Goal: Book appointment/travel/reservation: Book appointment/travel/reservation

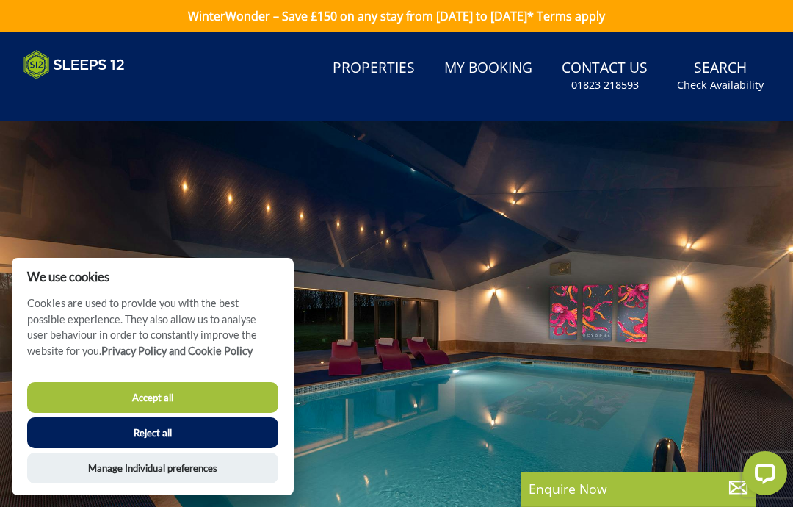
click at [737, 68] on link "Search Check Availability" at bounding box center [720, 76] width 98 height 48
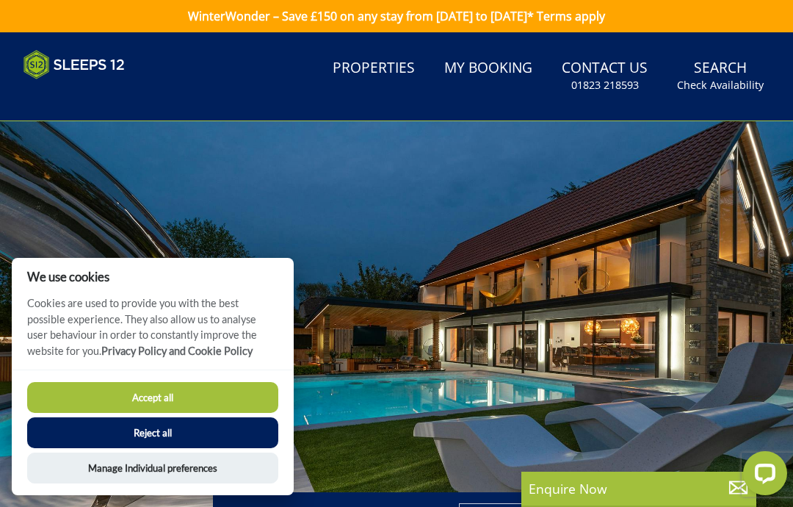
click at [728, 78] on small "Check Availability" at bounding box center [720, 85] width 87 height 15
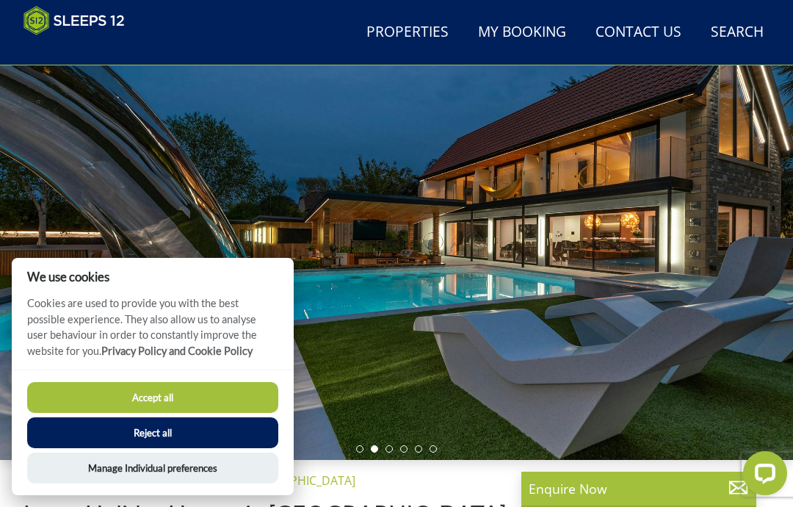
scroll to position [85, 0]
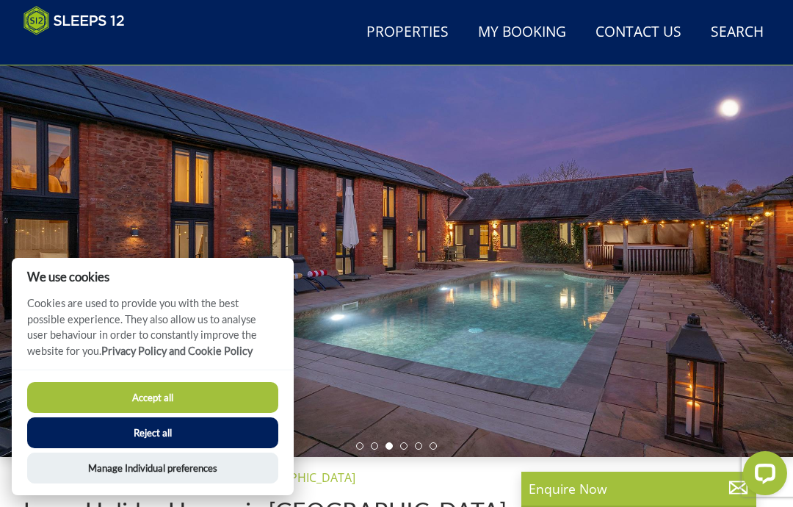
click at [145, 448] on button "Reject all" at bounding box center [152, 432] width 251 height 31
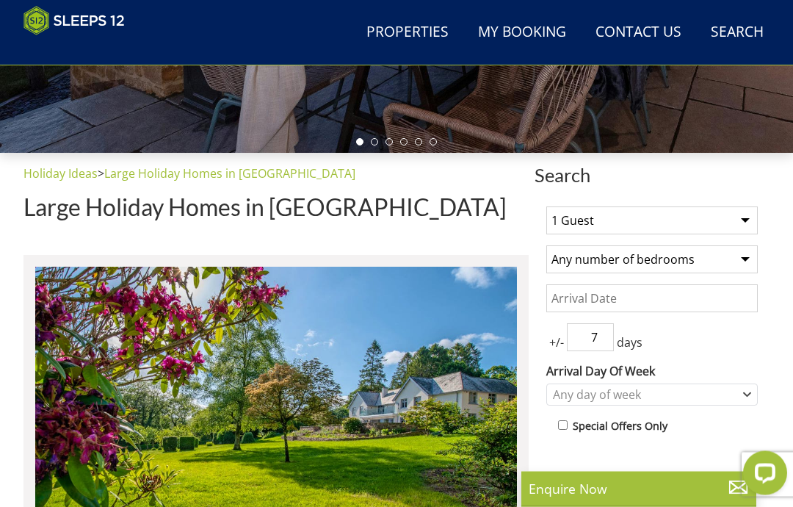
scroll to position [389, 0]
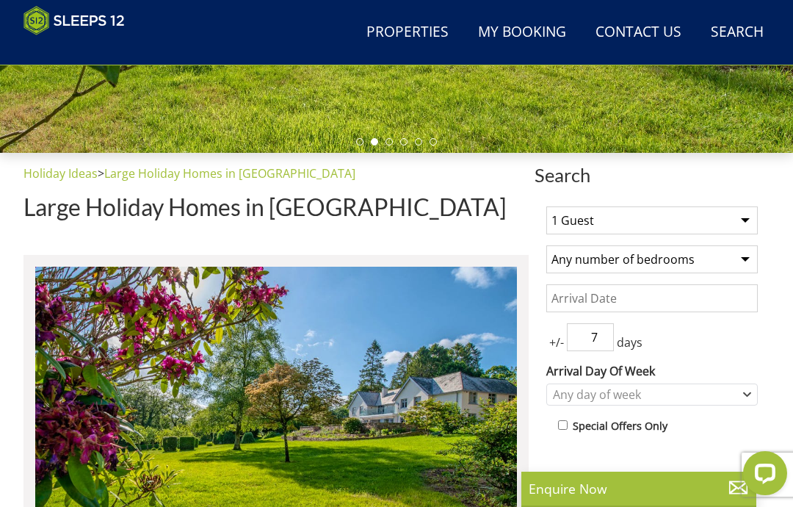
click at [750, 222] on select "1 Guest 2 Guests 3 Guests 4 Guests 5 Guests 6 Guests 7 Guests 8 Guests 9 Guests…" at bounding box center [651, 220] width 211 height 28
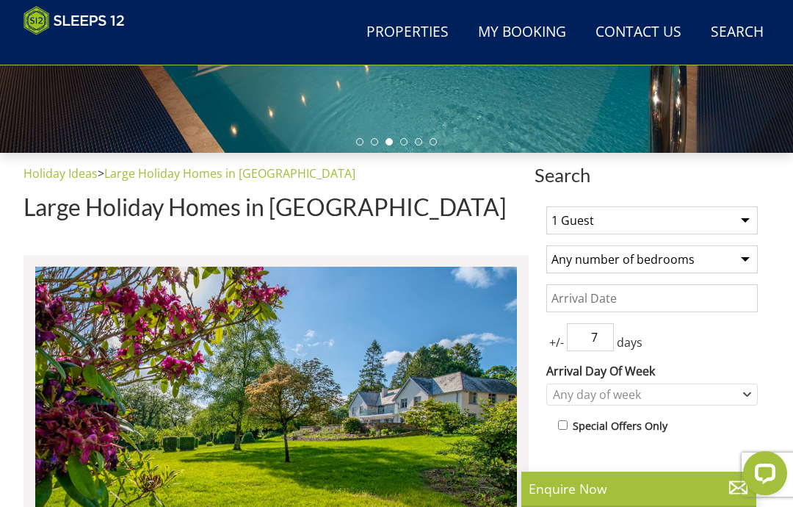
select select "14"
click at [746, 263] on select "Any number of bedrooms 1 Bedroom 2 Bedrooms 3 Bedrooms 4 Bedrooms 5 Bedrooms 6 …" at bounding box center [651, 259] width 211 height 28
select select "7"
click at [645, 305] on input "Date" at bounding box center [651, 298] width 211 height 28
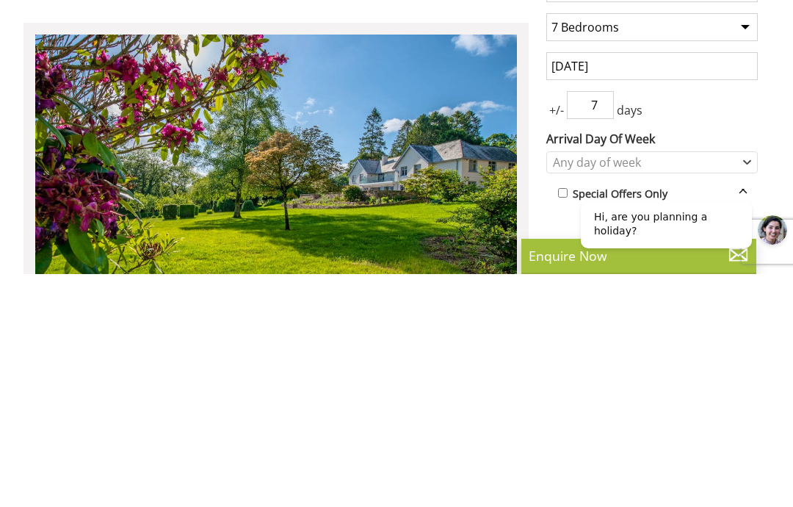
scroll to position [622, 0]
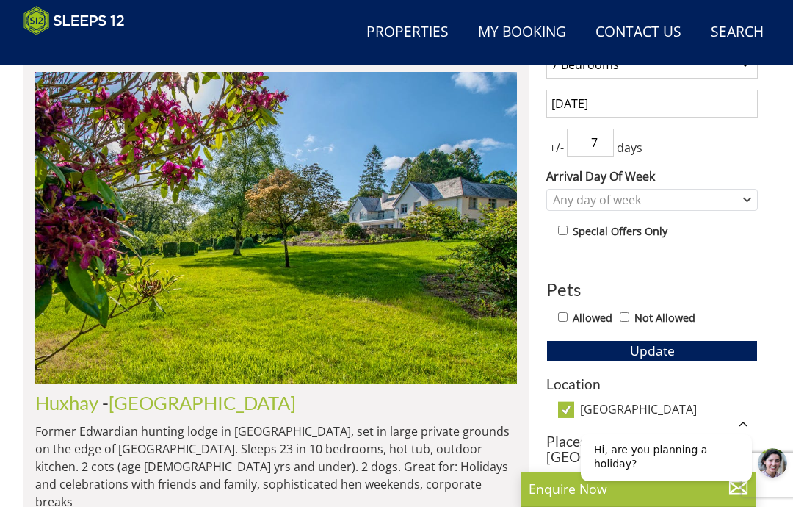
click at [718, 101] on input "[DATE]" at bounding box center [651, 104] width 211 height 28
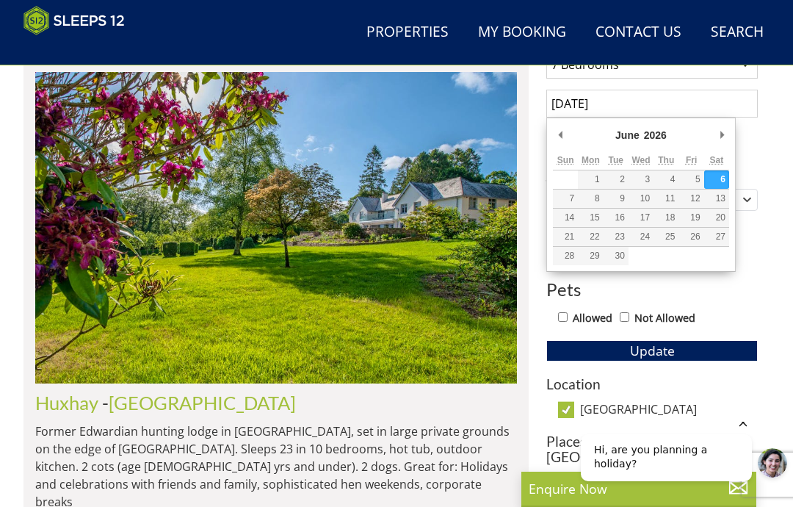
scroll to position [583, 0]
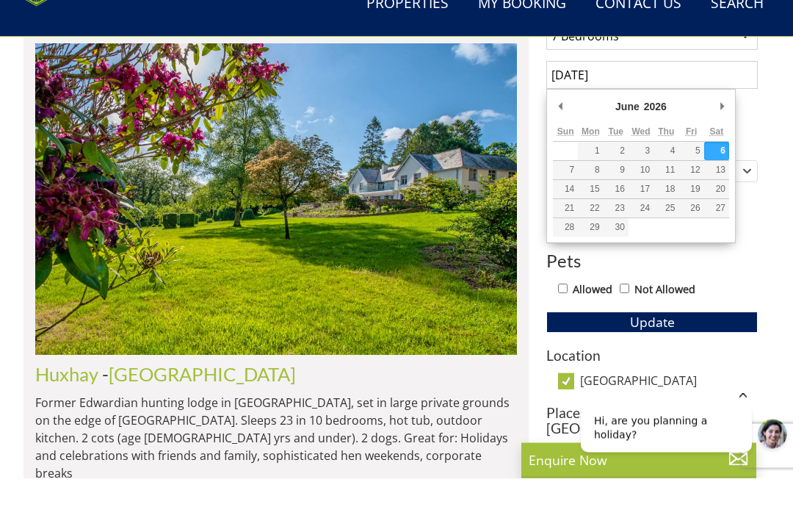
type input "[DATE]"
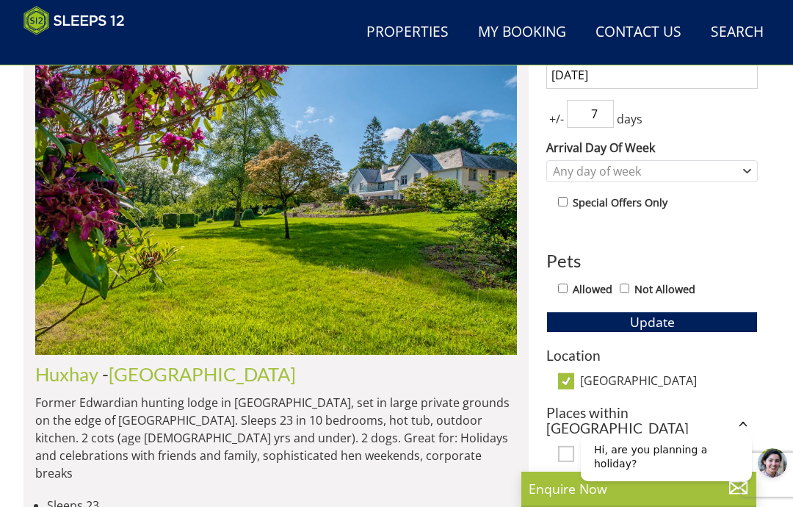
click at [609, 103] on input "7" at bounding box center [590, 114] width 47 height 28
type input "7"
click at [562, 111] on span "+/-" at bounding box center [556, 119] width 21 height 18
click at [611, 108] on input "7" at bounding box center [590, 114] width 47 height 28
type input "3"
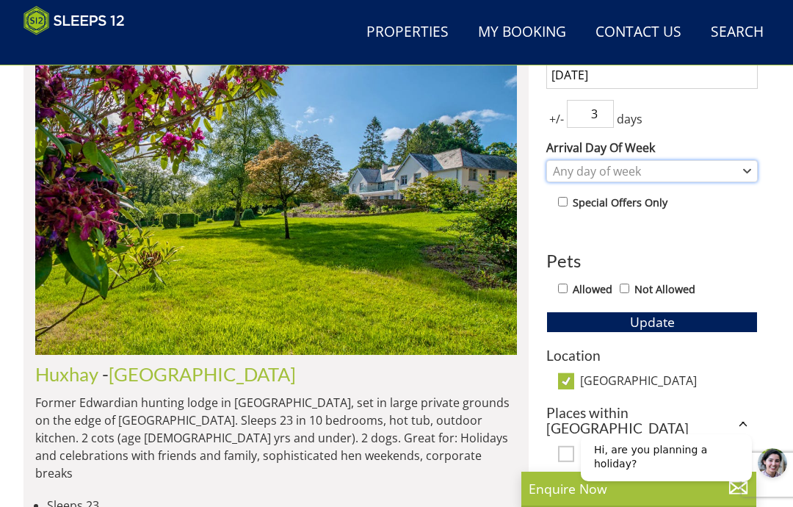
click at [747, 167] on icon "Combobox" at bounding box center [747, 171] width 8 height 9
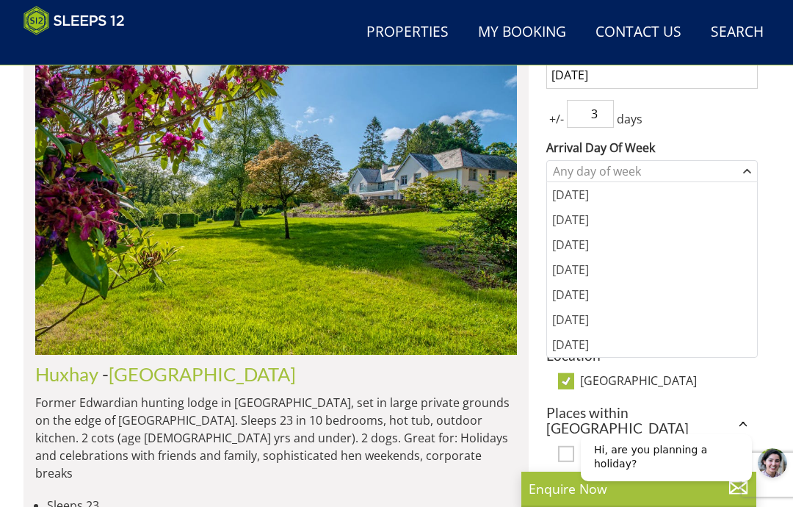
click at [590, 292] on div "[DATE]" at bounding box center [652, 294] width 210 height 25
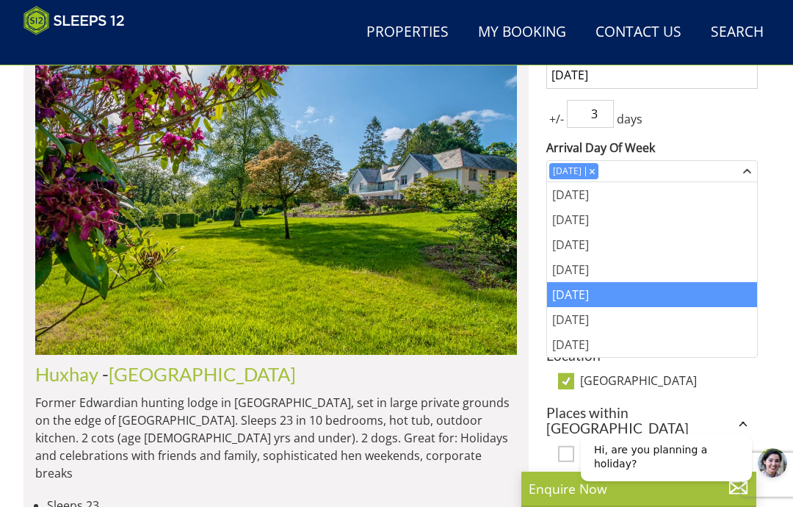
click at [723, 409] on h3 "Places within [GEOGRAPHIC_DATA]" at bounding box center [651, 420] width 211 height 31
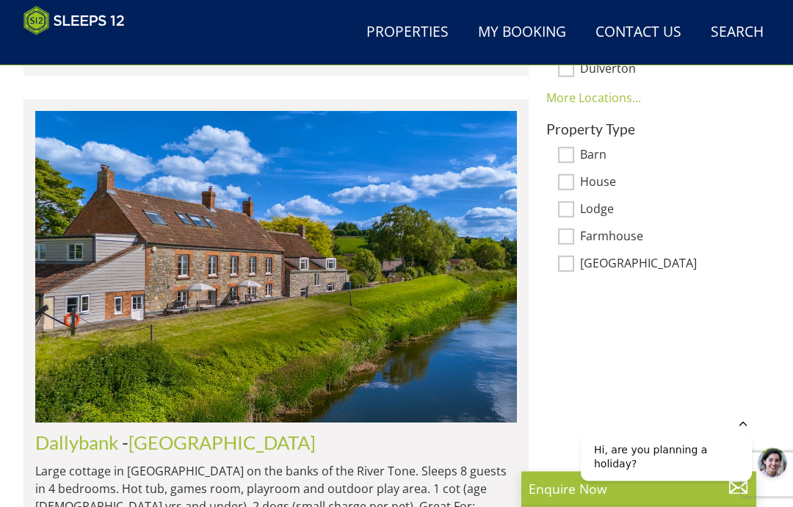
scroll to position [1133, 0]
click at [745, 29] on link "Search Check Availability" at bounding box center [737, 32] width 65 height 33
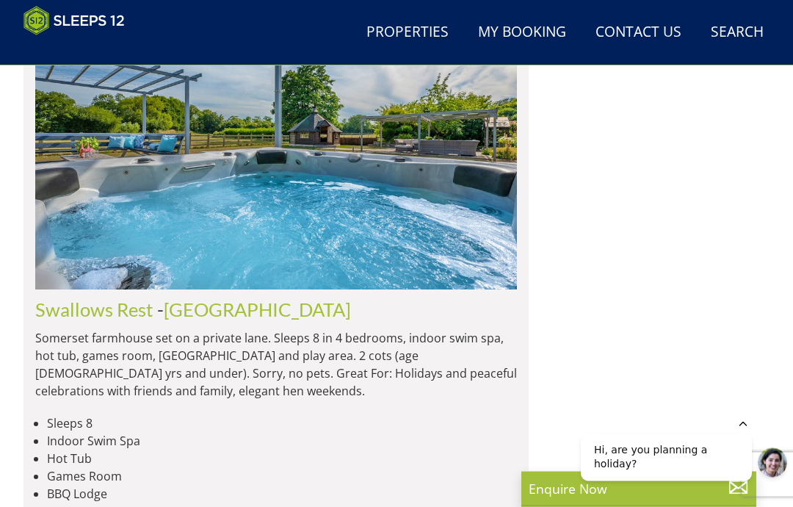
scroll to position [1872, 0]
click at [142, 214] on img at bounding box center [276, 134] width 482 height 311
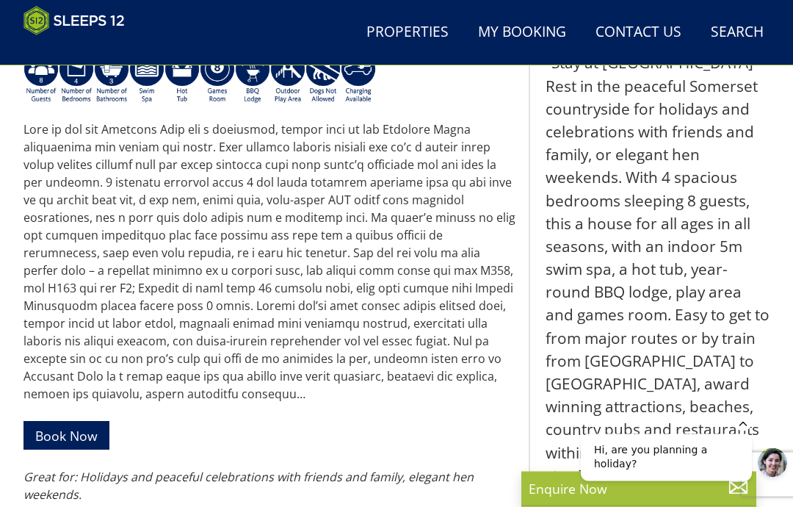
scroll to position [579, 0]
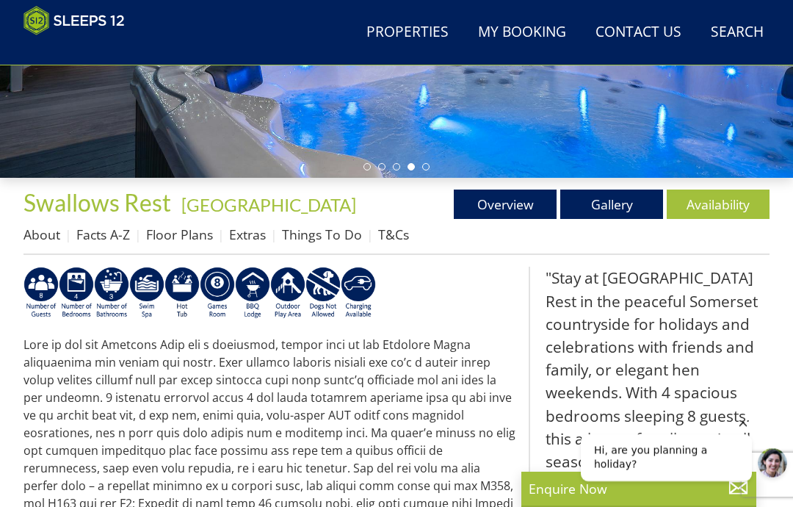
select select "14"
select select "7"
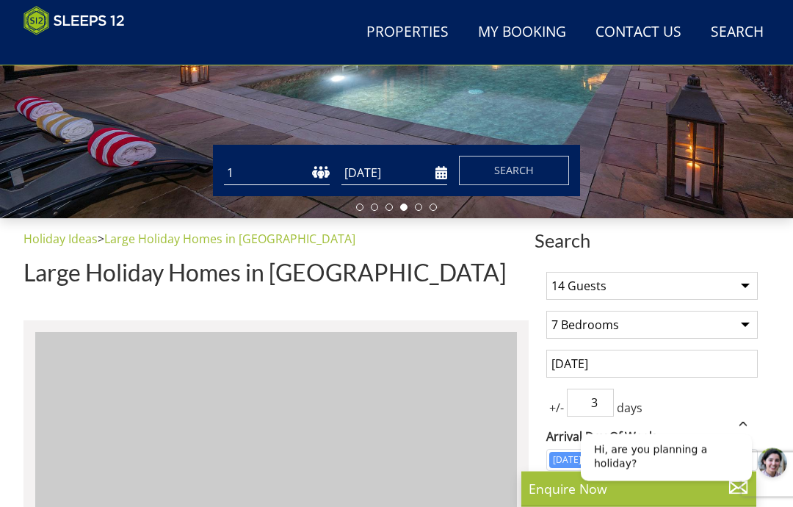
scroll to position [336, 0]
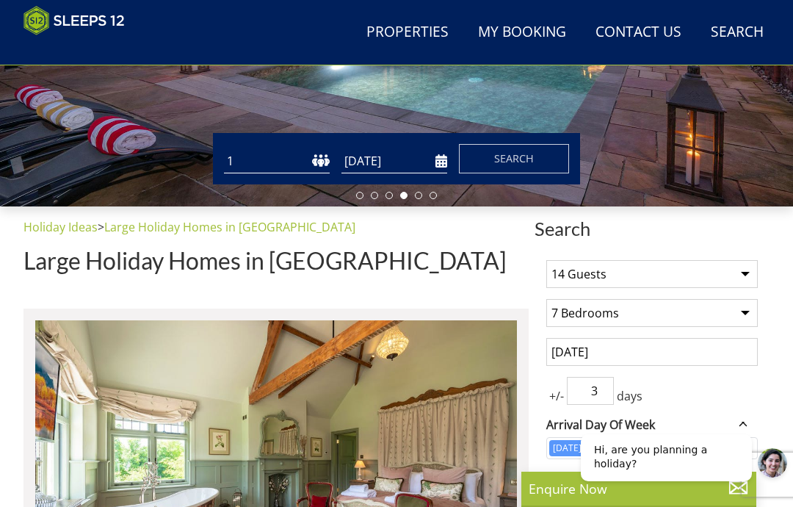
click at [269, 153] on select "1 2 3 4 5 6 7 8 9 10 11 12 13 14 15 16 17 18 19 20 21 22 23 24 25 26 27 28 29 3…" at bounding box center [277, 161] width 106 height 24
select select "14"
click at [442, 153] on input "[DATE]" at bounding box center [394, 161] width 106 height 24
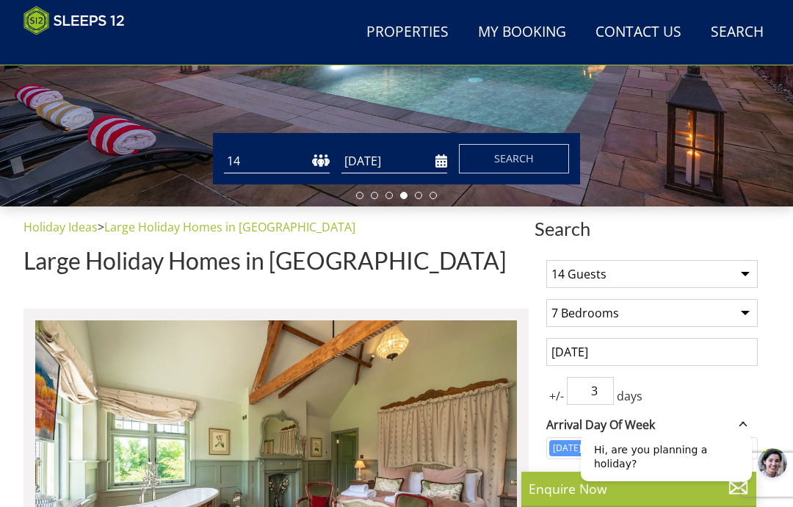
click at [432, 154] on input "[DATE]" at bounding box center [394, 161] width 106 height 24
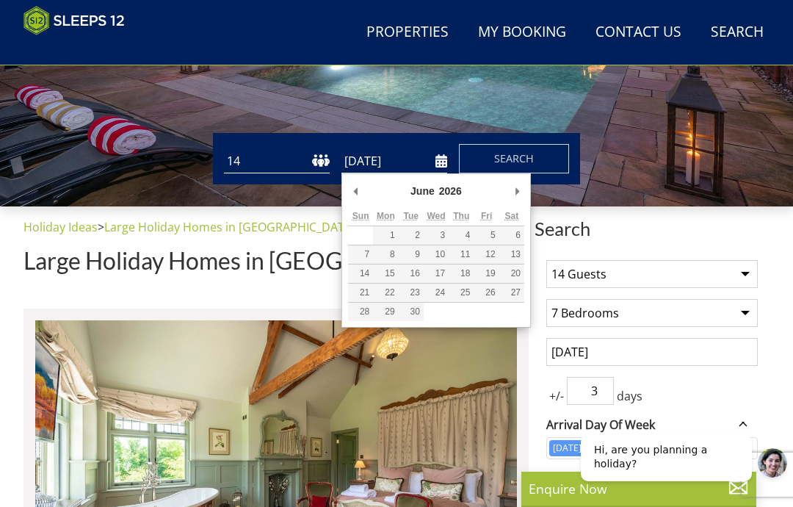
type input "[DATE]"
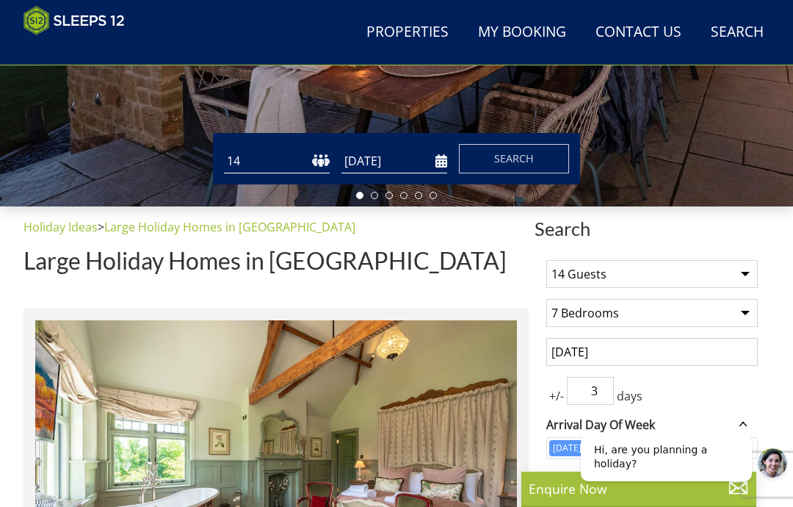
click at [543, 160] on button "Search" at bounding box center [514, 158] width 110 height 29
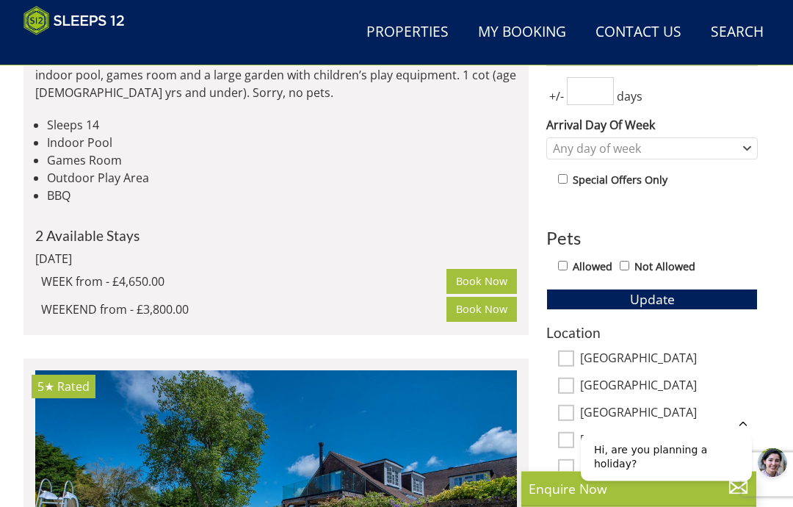
scroll to position [635, 0]
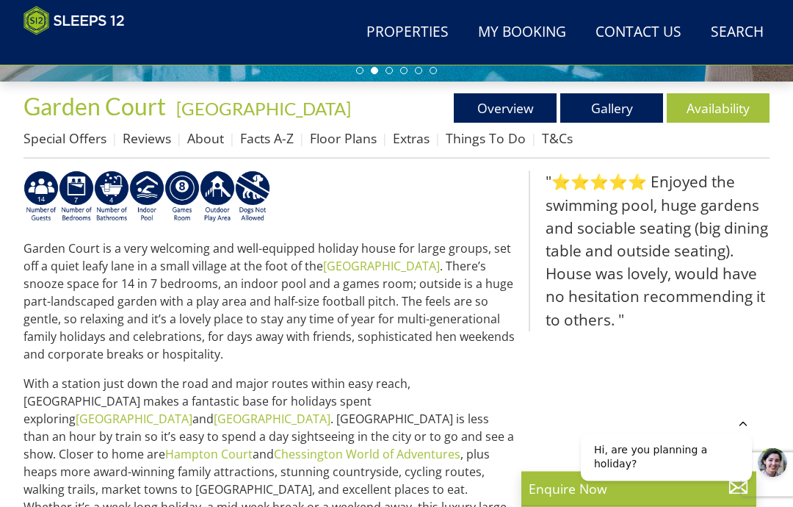
scroll to position [452, 0]
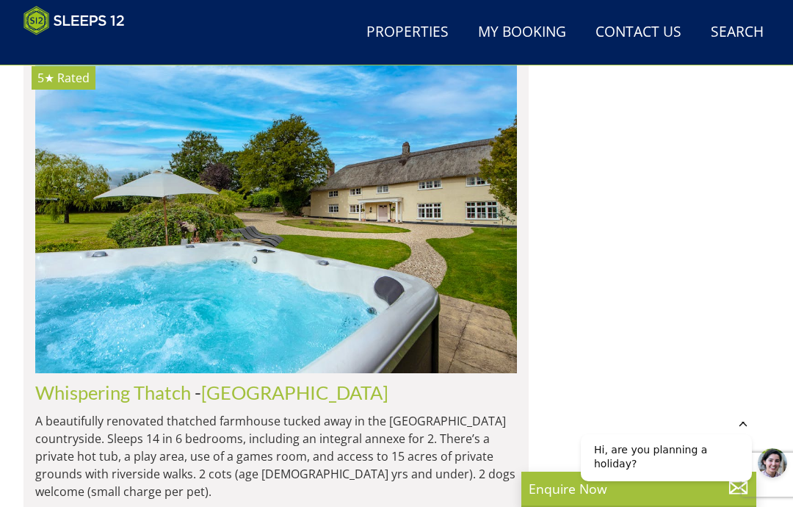
scroll to position [2635, 0]
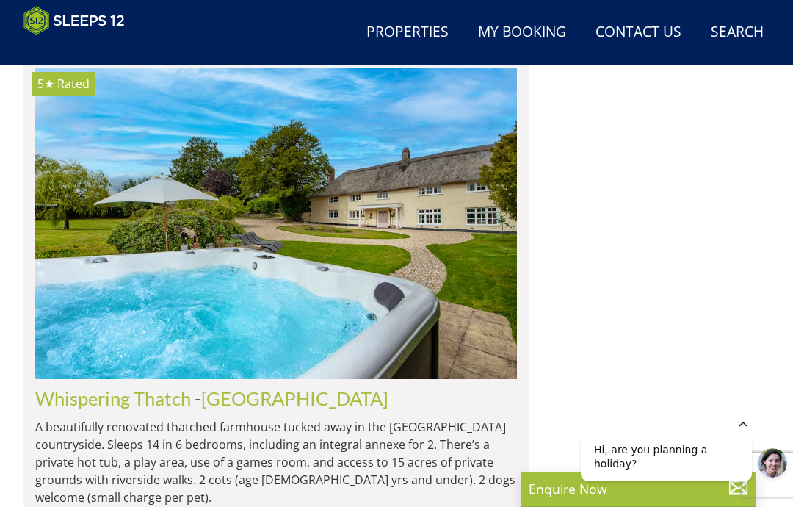
click at [330, 175] on img at bounding box center [276, 223] width 482 height 311
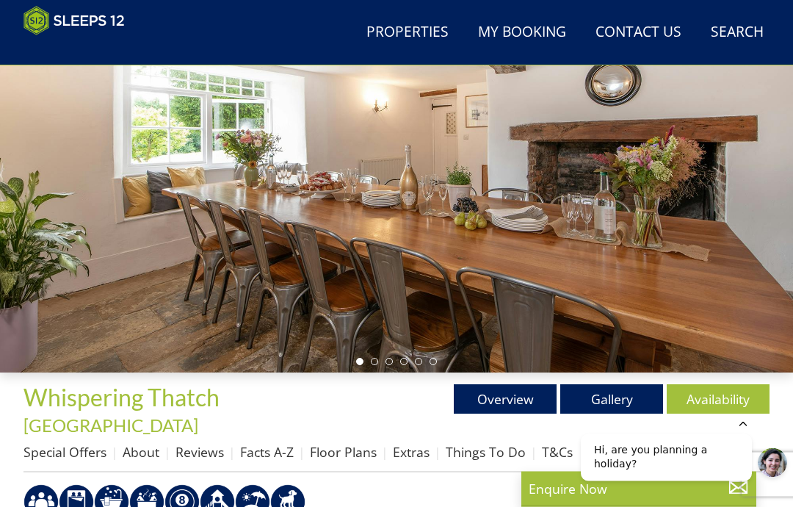
scroll to position [170, 0]
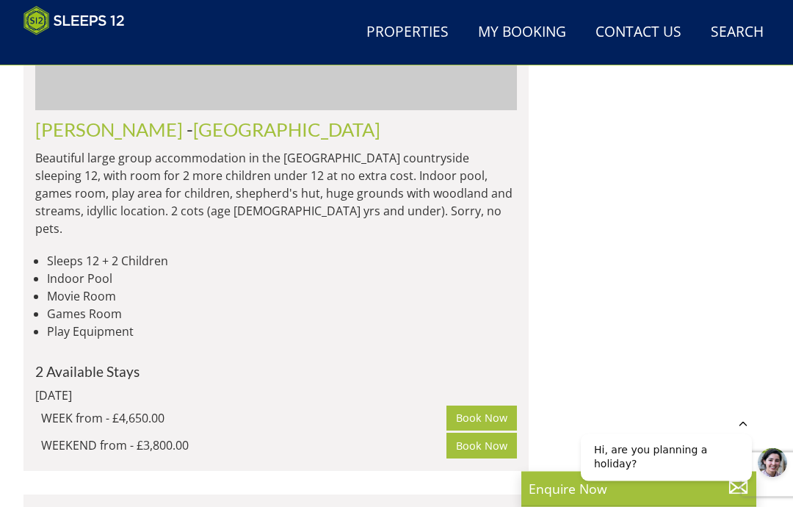
scroll to position [3611, 0]
click at [95, 322] on li "Play Equipment" at bounding box center [282, 331] width 470 height 18
click at [65, 287] on li "Movie Room" at bounding box center [282, 296] width 470 height 18
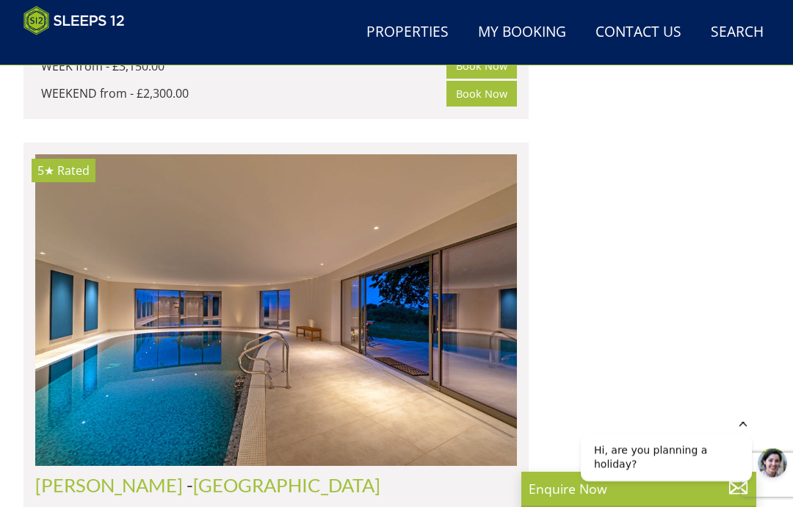
scroll to position [3235, 0]
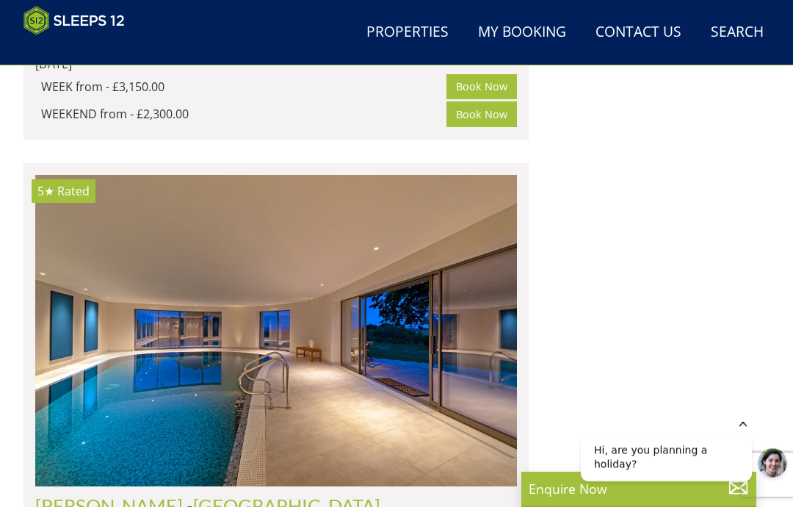
click at [137, 255] on img at bounding box center [276, 330] width 482 height 311
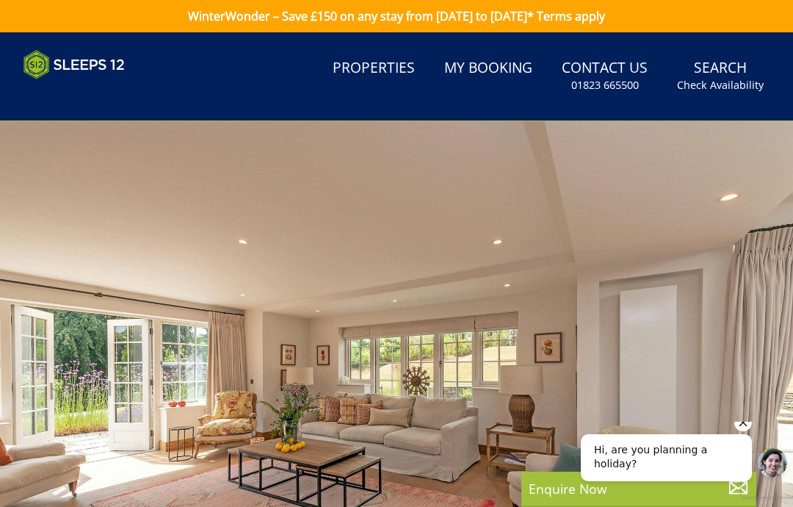
click at [723, 79] on small "Check Availability" at bounding box center [720, 85] width 87 height 15
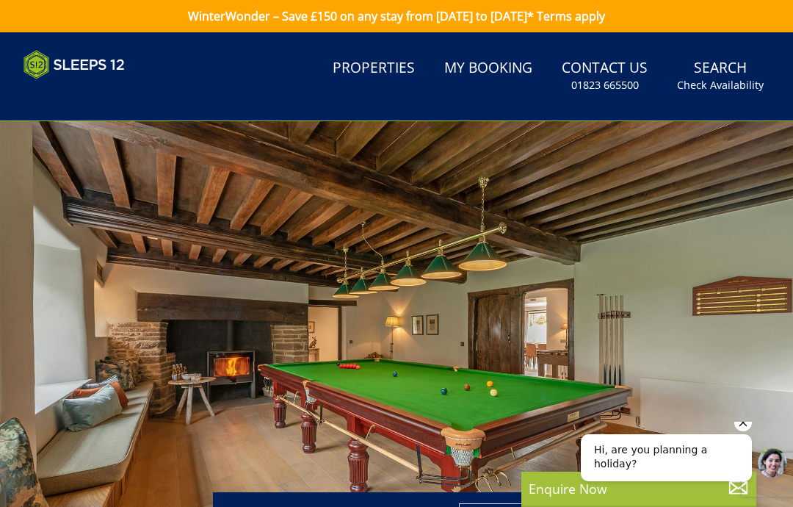
click at [725, 80] on small "Check Availability" at bounding box center [720, 85] width 87 height 15
click at [732, 73] on link "Search Check Availability" at bounding box center [720, 76] width 98 height 48
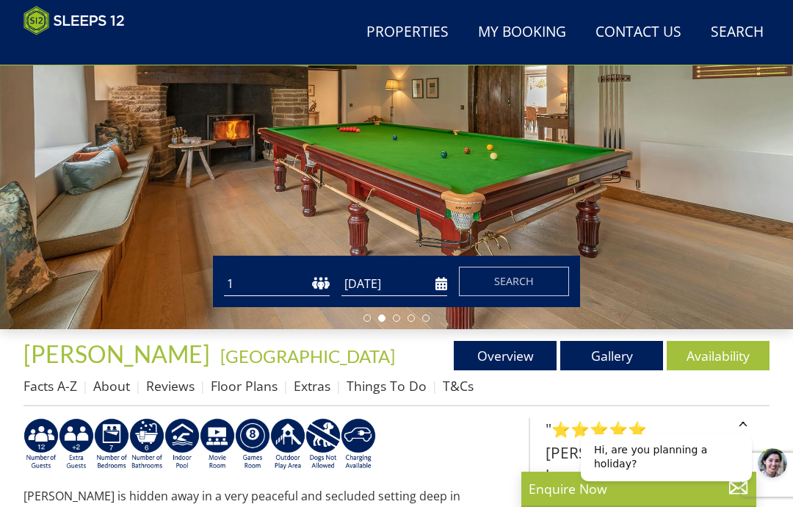
scroll to position [215, 0]
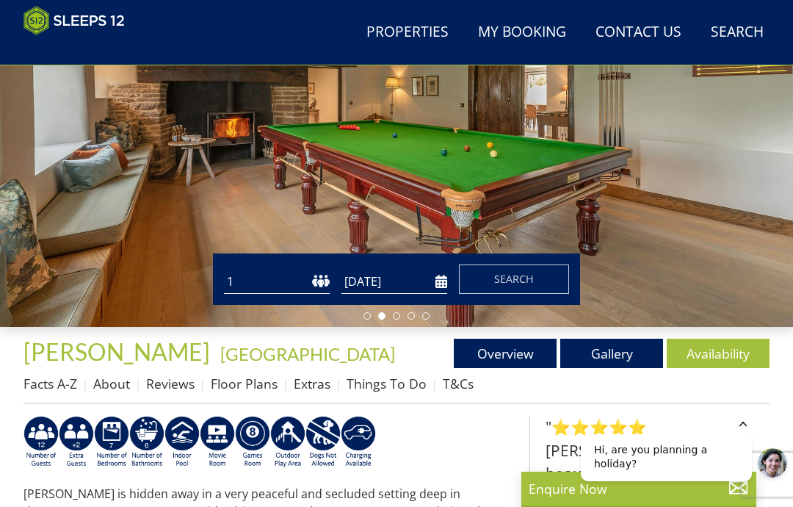
click at [240, 277] on select "1 2 3 4 5 6 7 8 9 10 11 12 13 14 15 16 17 18 19 20 21 22 23 24 25 26 27 28 29 3…" at bounding box center [277, 281] width 106 height 24
select select "14"
click at [440, 286] on input "[DATE]" at bounding box center [394, 281] width 106 height 24
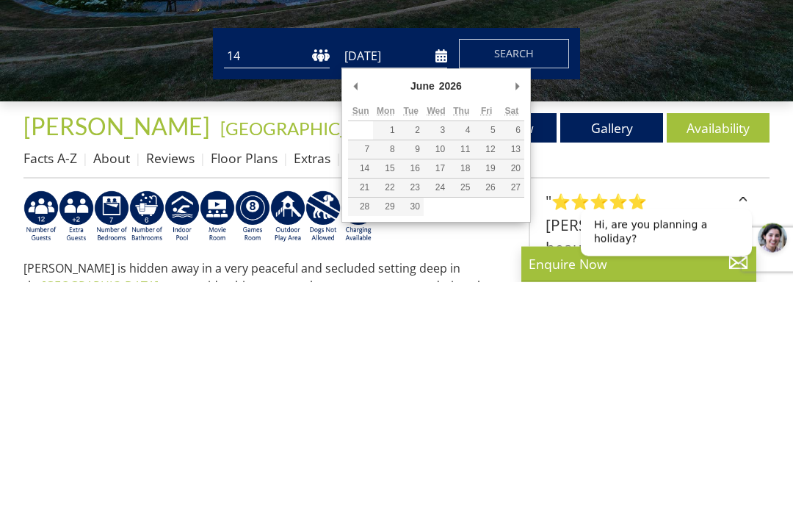
type input "[DATE]"
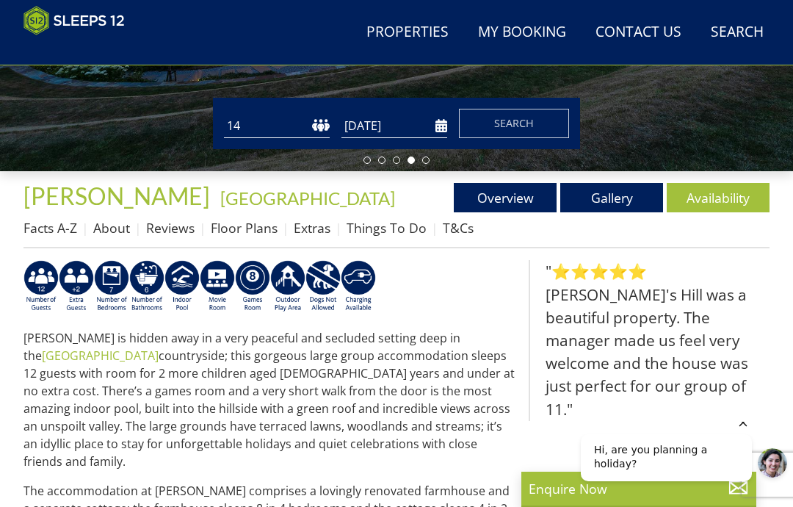
scroll to position [289, 0]
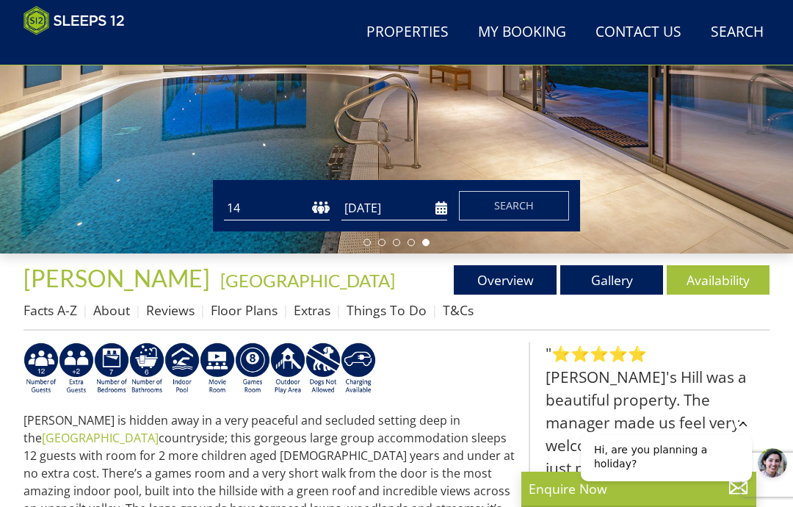
click at [512, 209] on span "Search" at bounding box center [514, 205] width 40 height 14
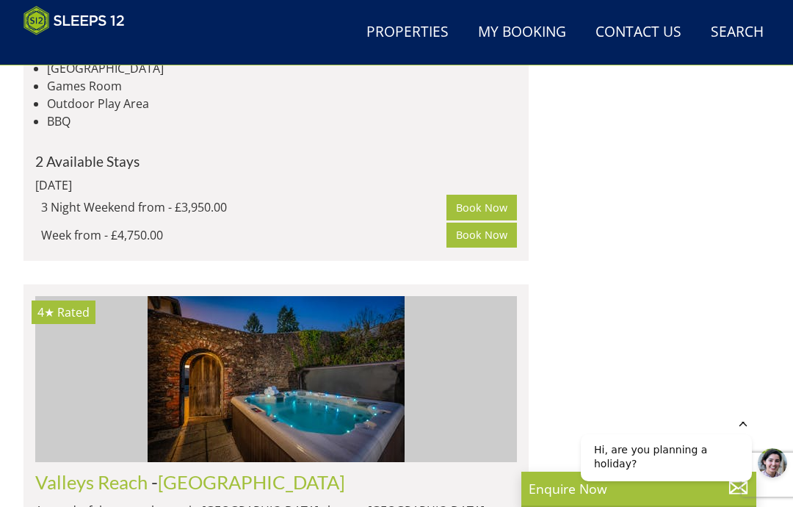
scroll to position [6077, 0]
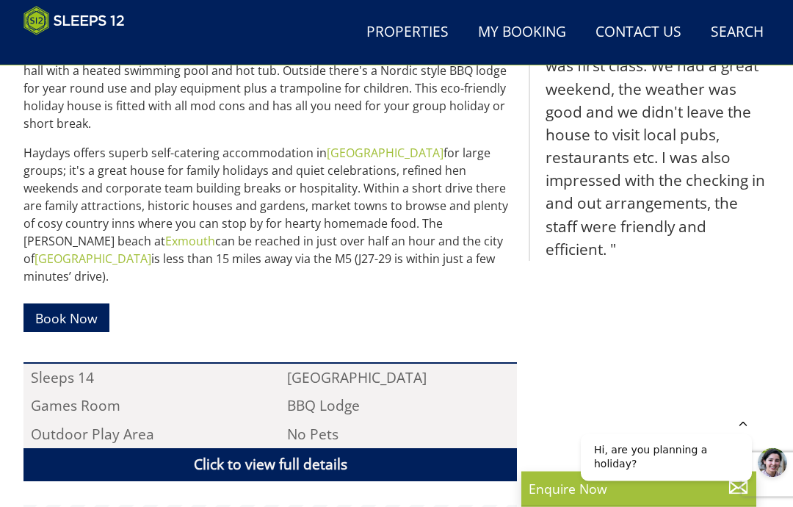
scroll to position [691, 0]
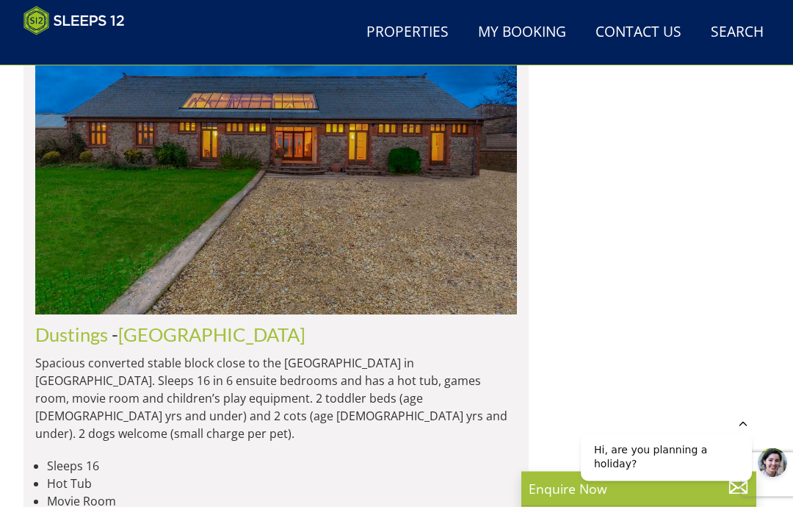
scroll to position [10257, 0]
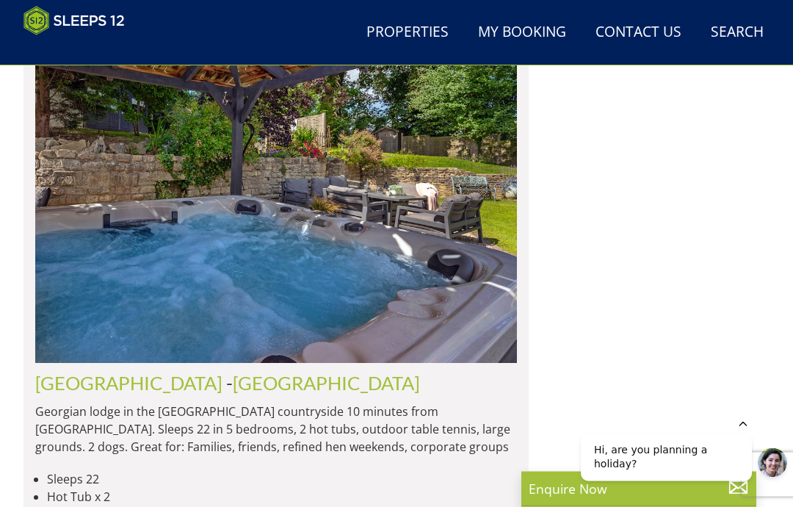
scroll to position [15808, 0]
